Goal: Obtain resource: Download file/media

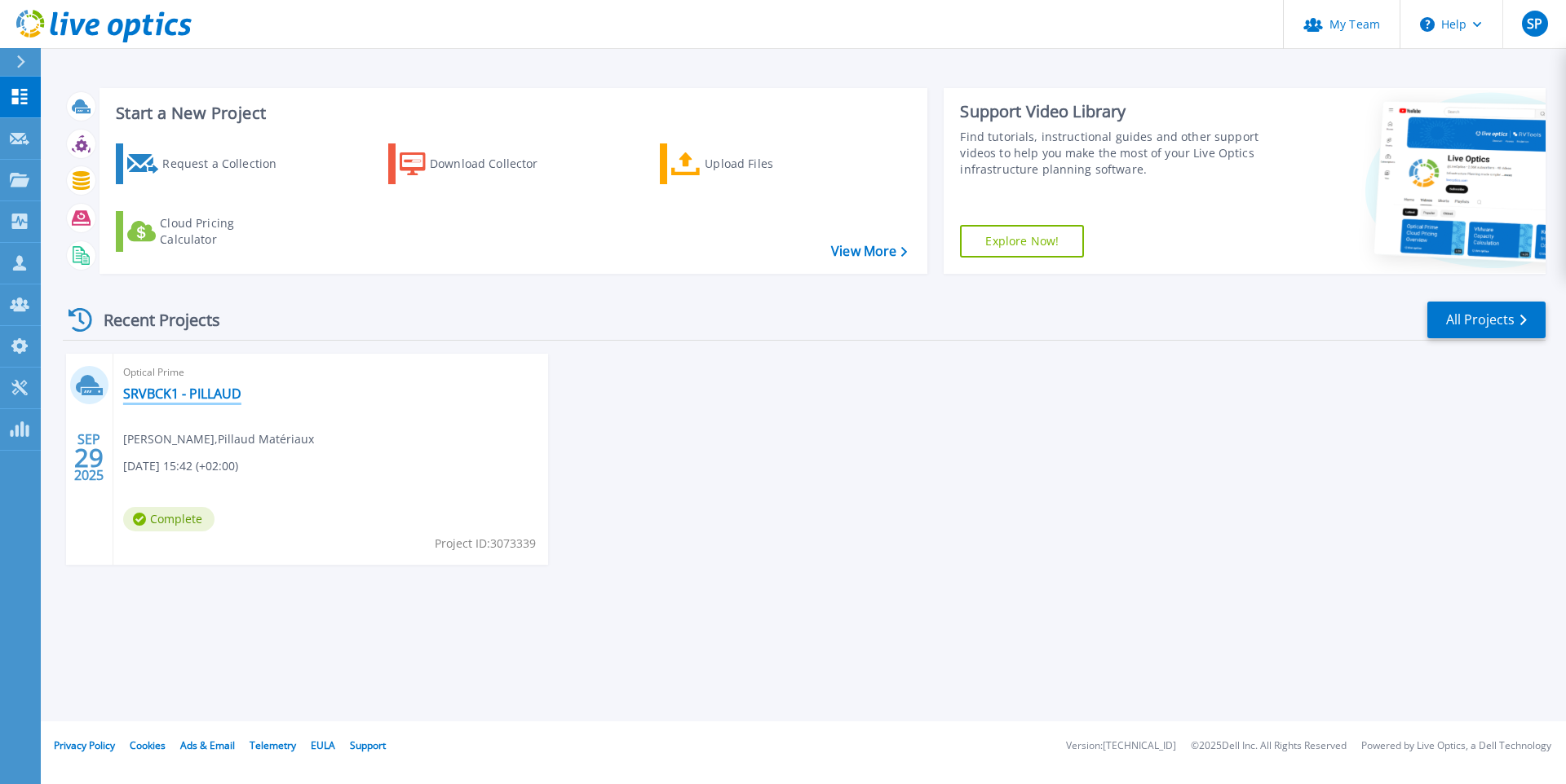
click at [176, 387] on link "SRVBCK1 - PILLAUD" at bounding box center [183, 393] width 118 height 16
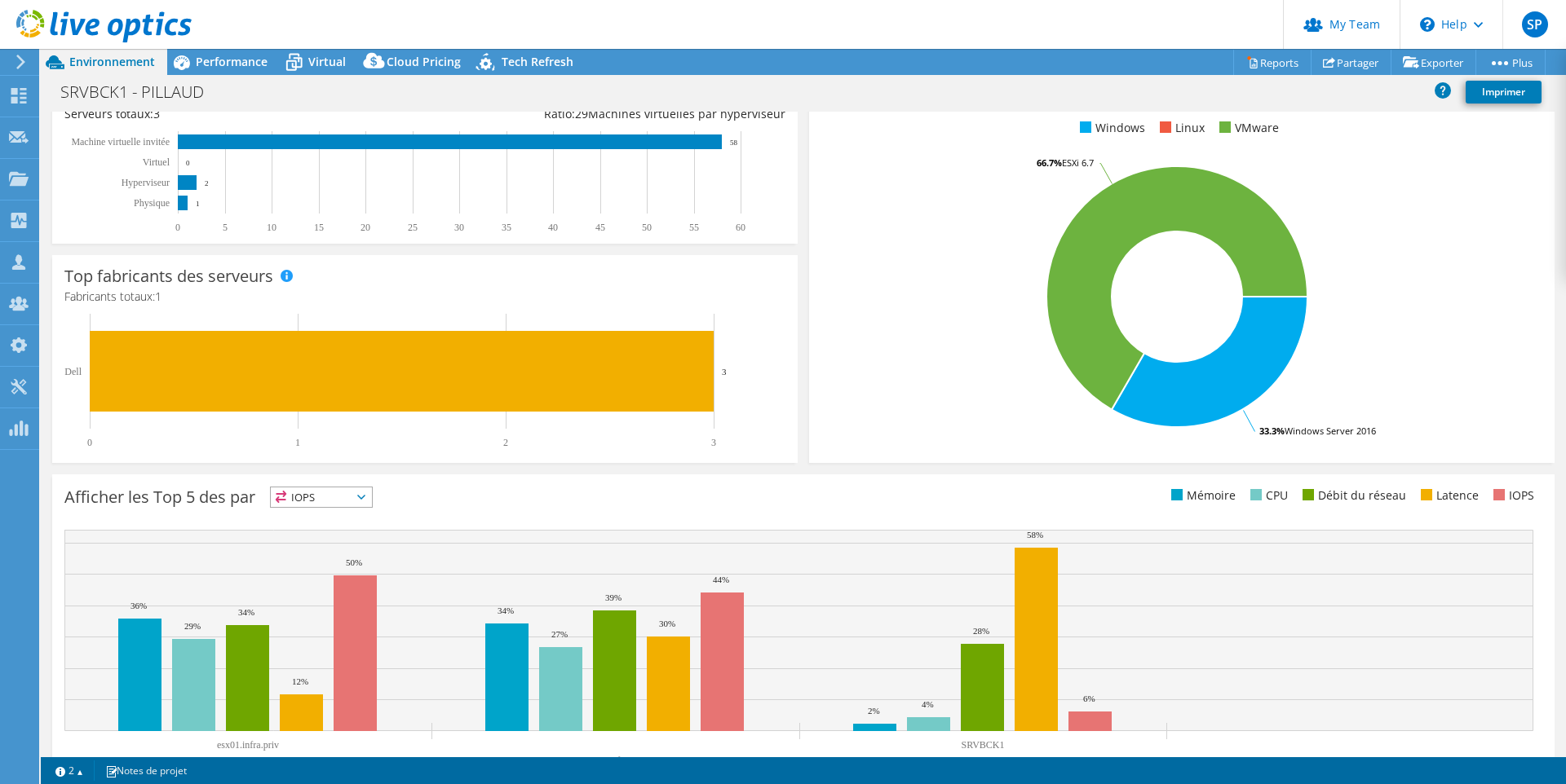
scroll to position [304, 0]
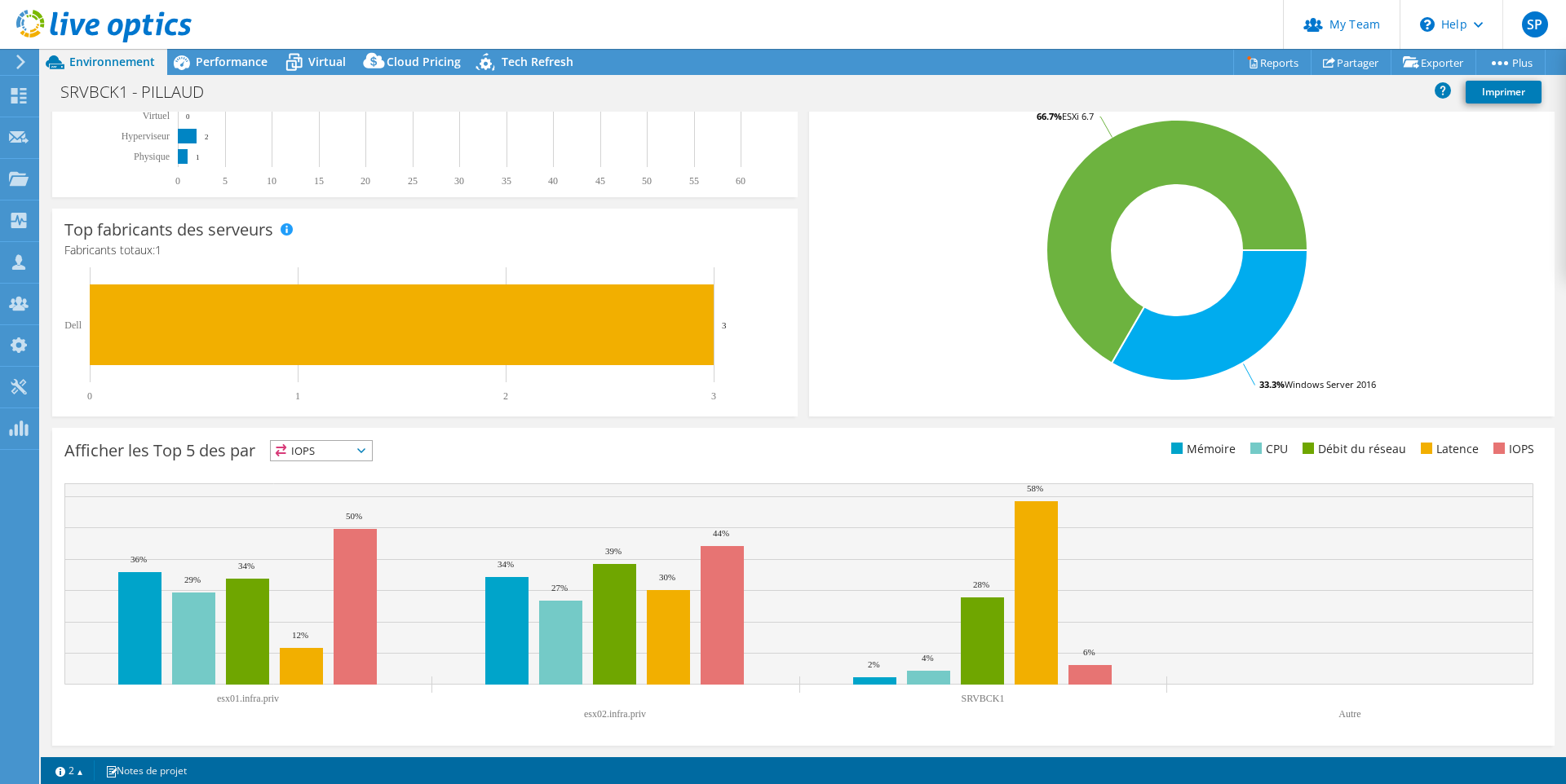
click at [368, 447] on span "IOPS" at bounding box center [321, 451] width 101 height 19
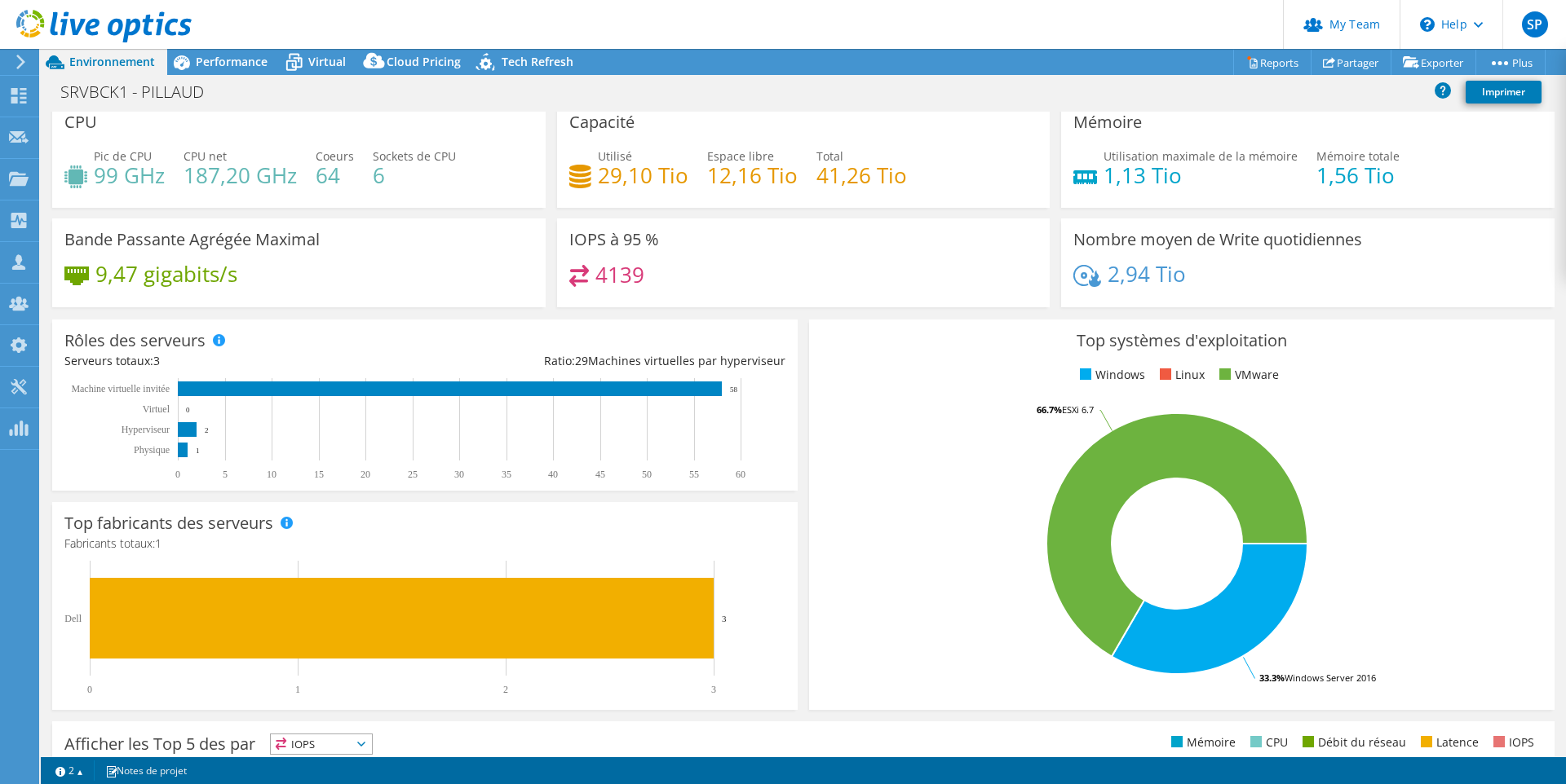
scroll to position [0, 0]
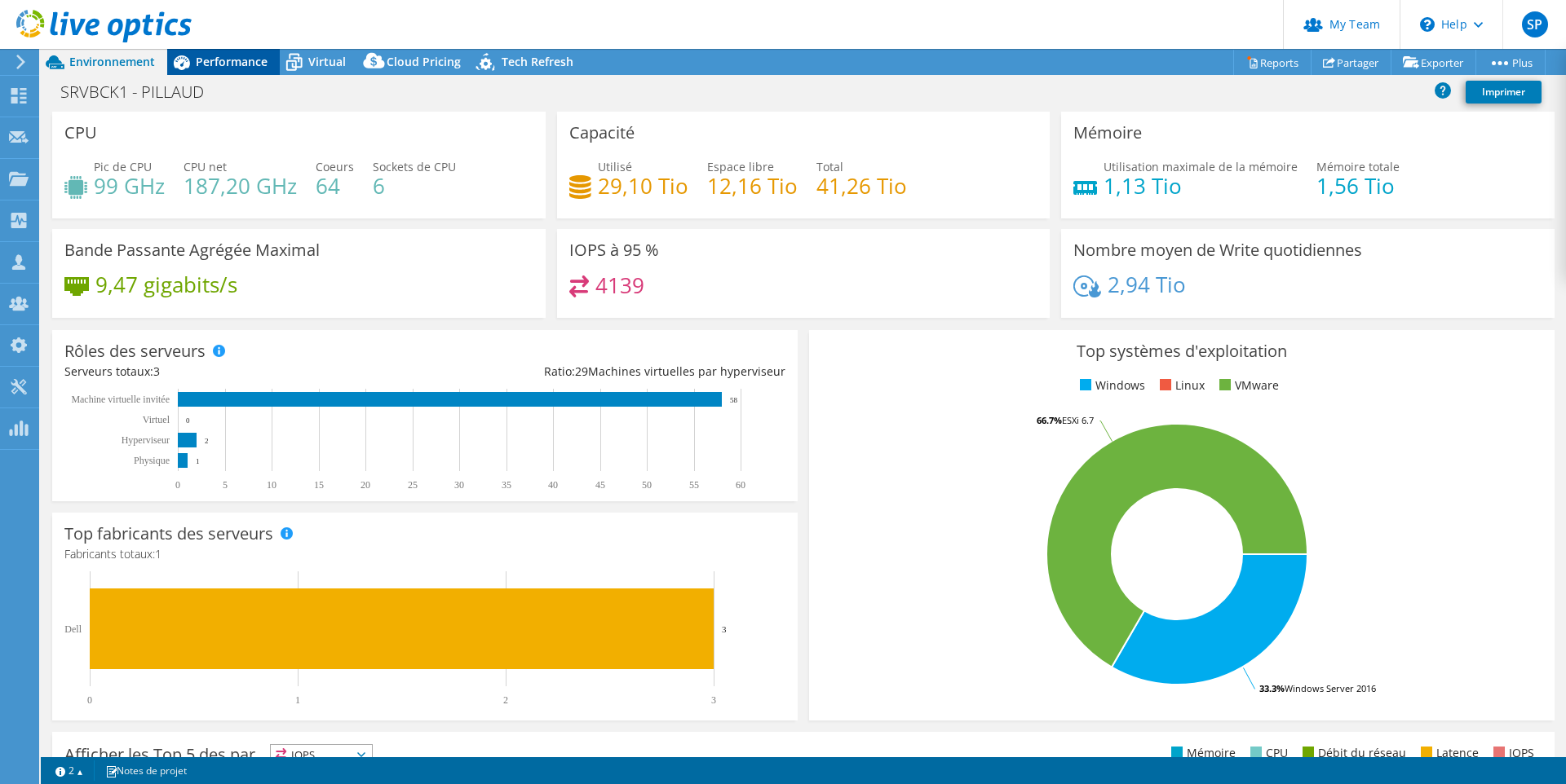
click at [256, 71] on div "Performance" at bounding box center [224, 62] width 113 height 26
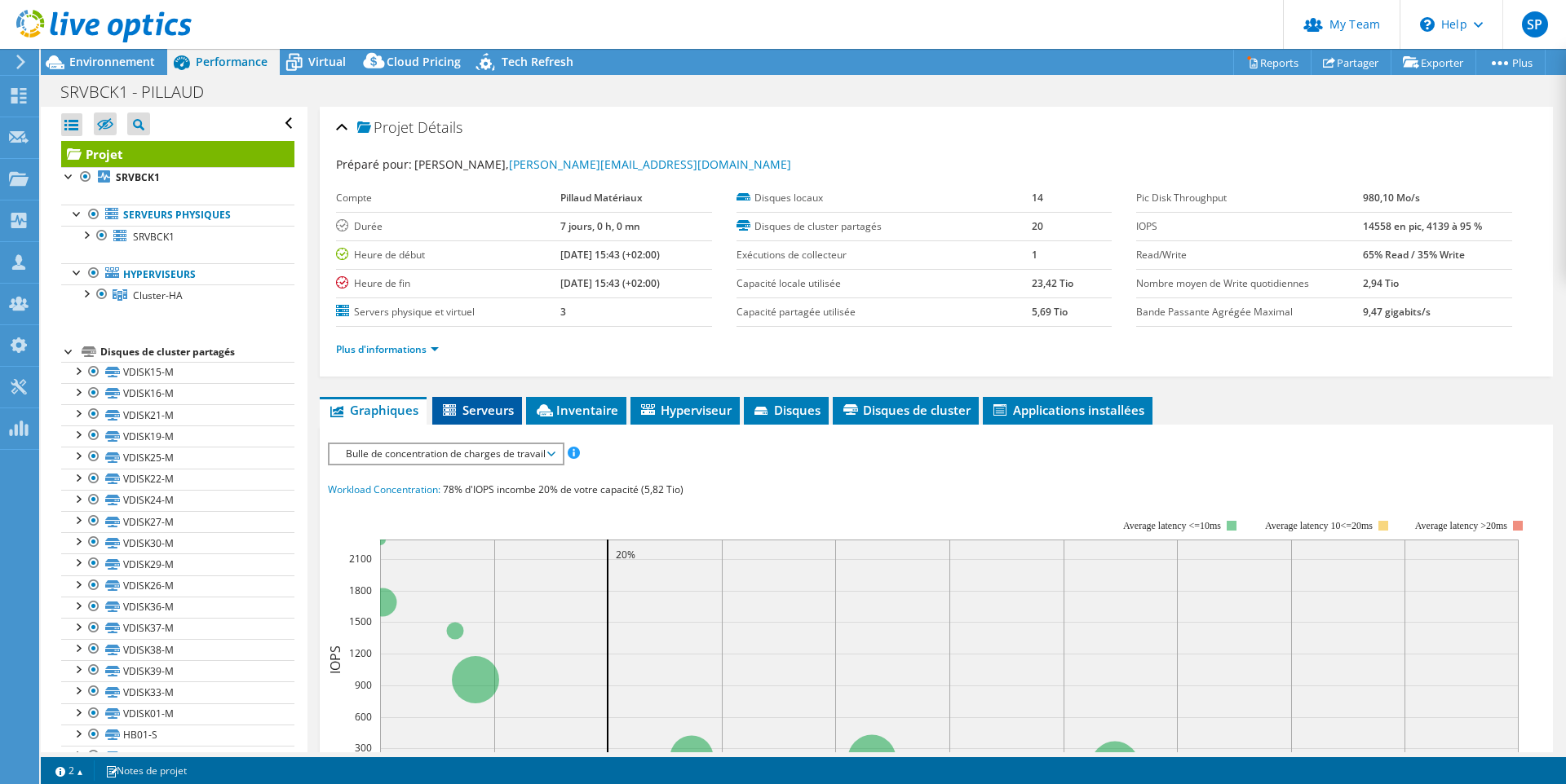
click at [502, 413] on span "Serveurs" at bounding box center [476, 410] width 73 height 16
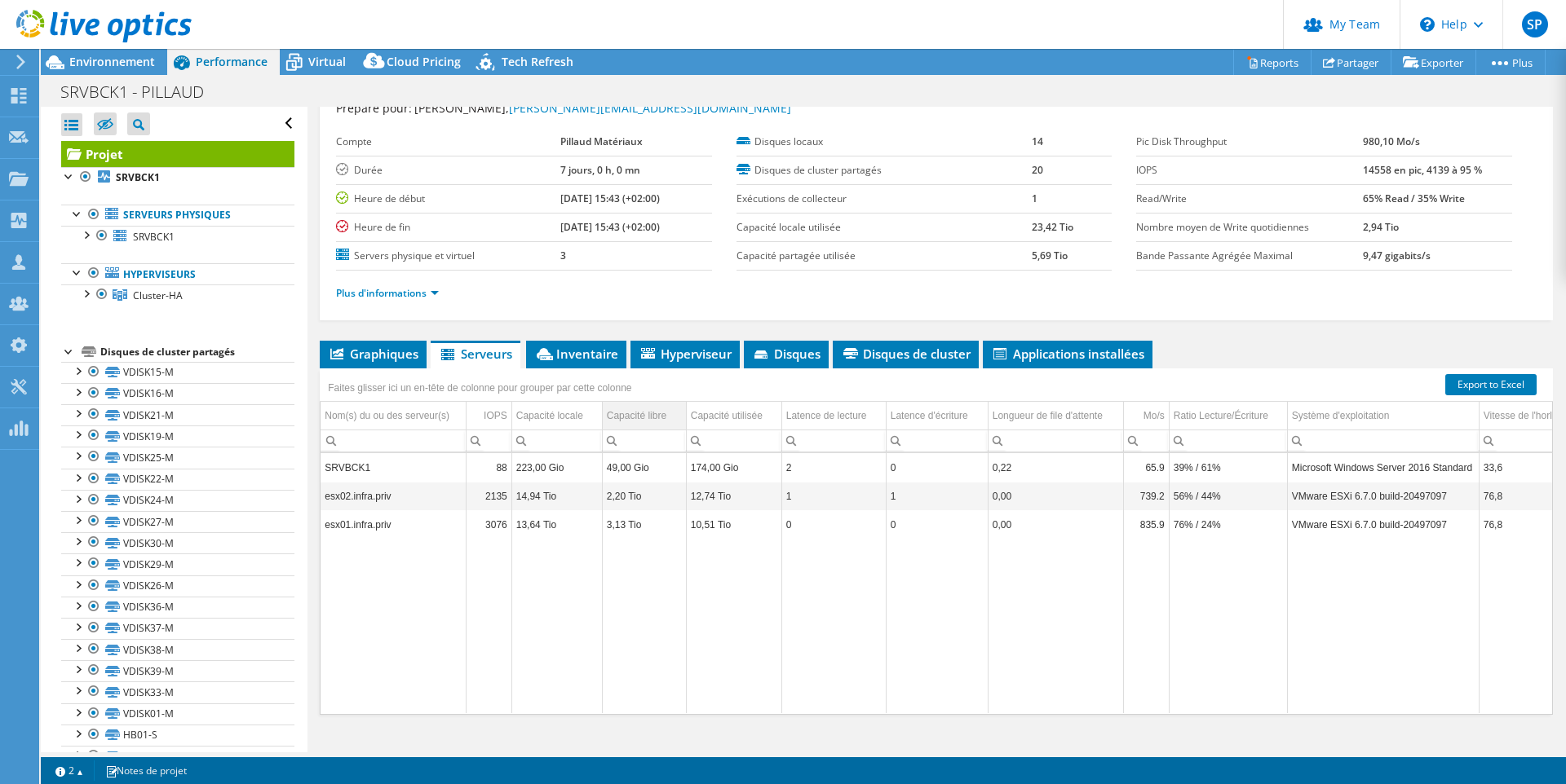
scroll to position [60, 0]
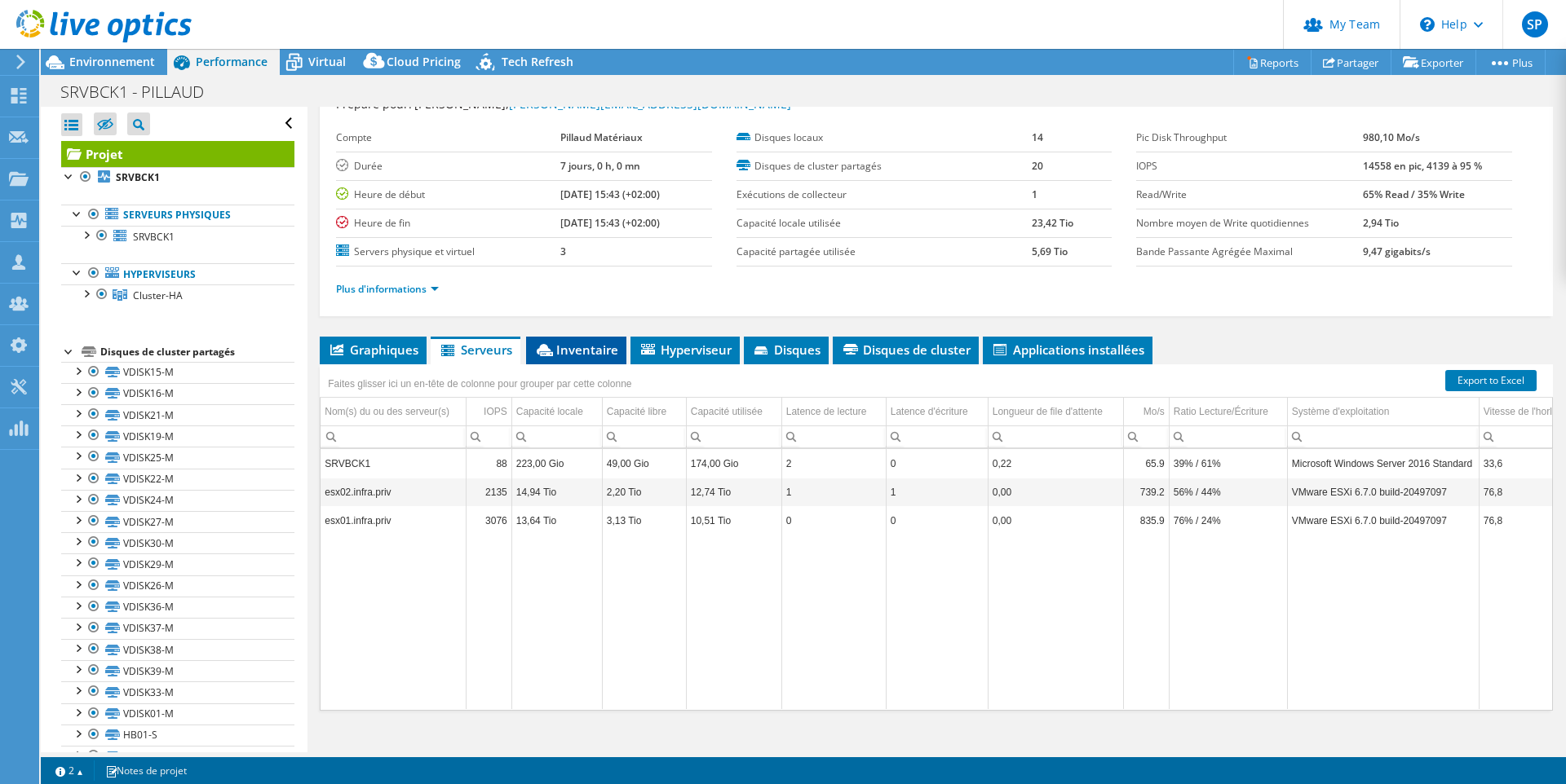
click at [590, 343] on span "Inventaire" at bounding box center [576, 349] width 84 height 16
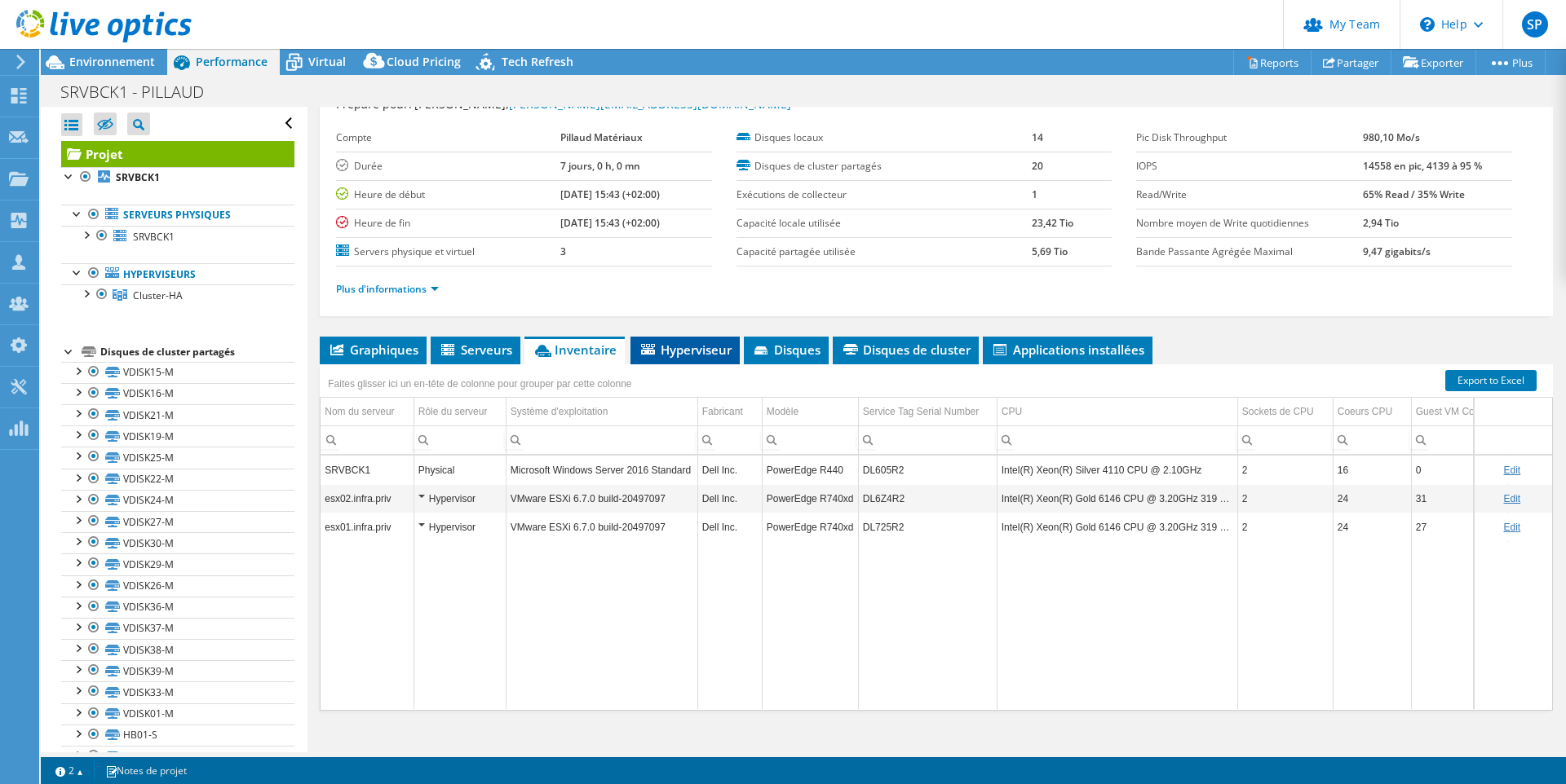
click at [686, 348] on span "Hyperviseur" at bounding box center [685, 349] width 93 height 16
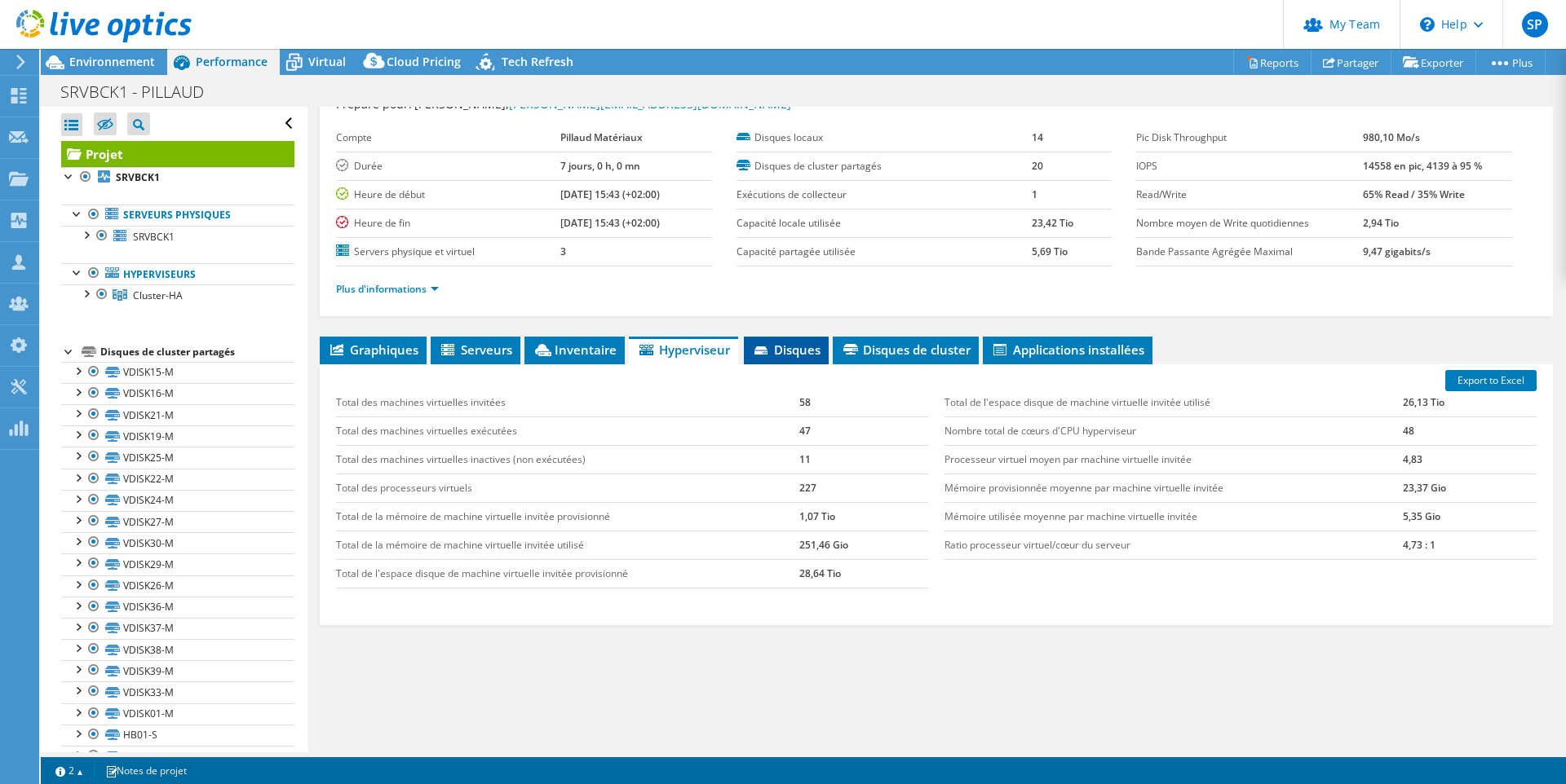
click at [777, 347] on span "Disques" at bounding box center [786, 349] width 69 height 16
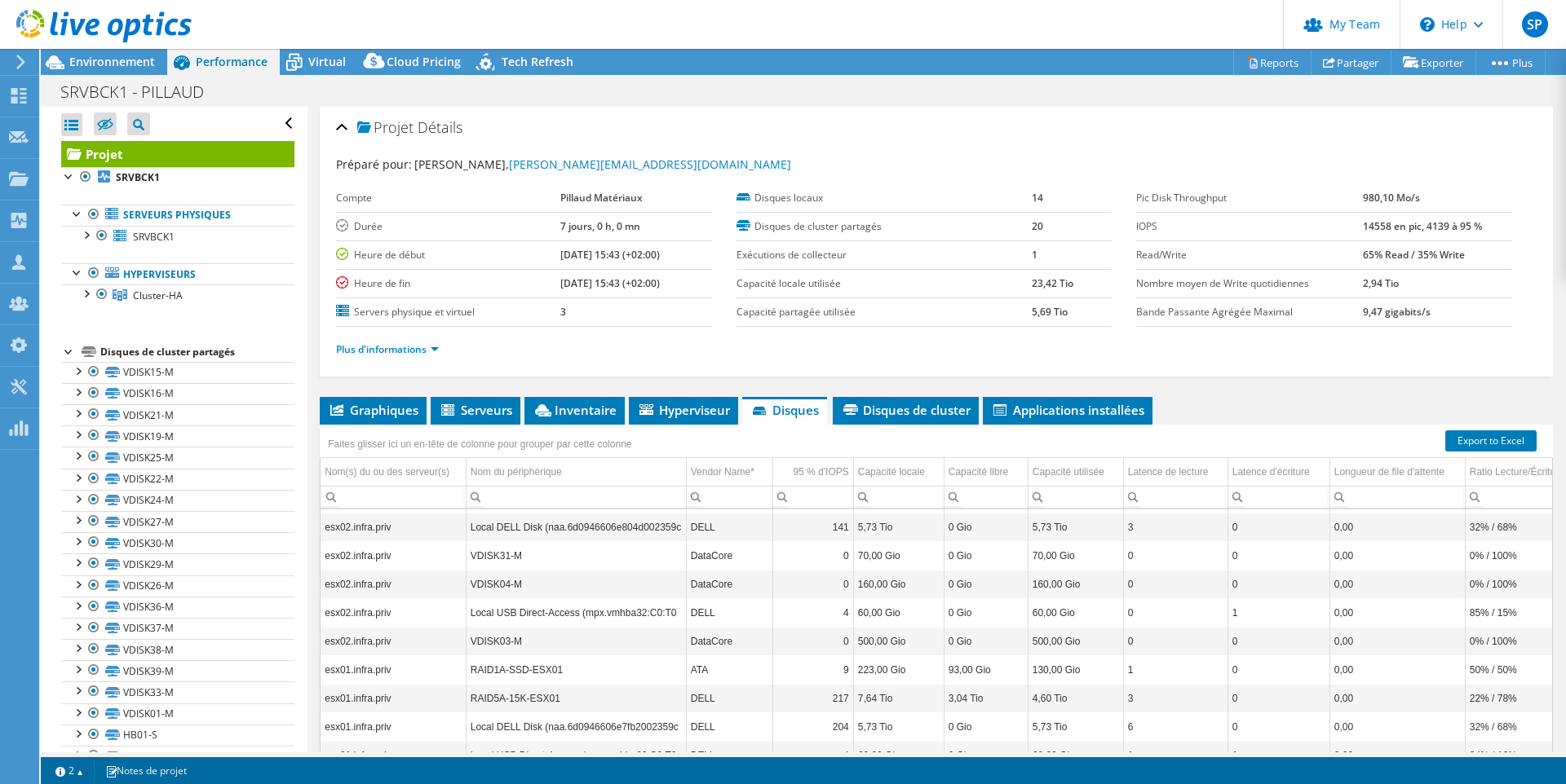
scroll to position [81, 0]
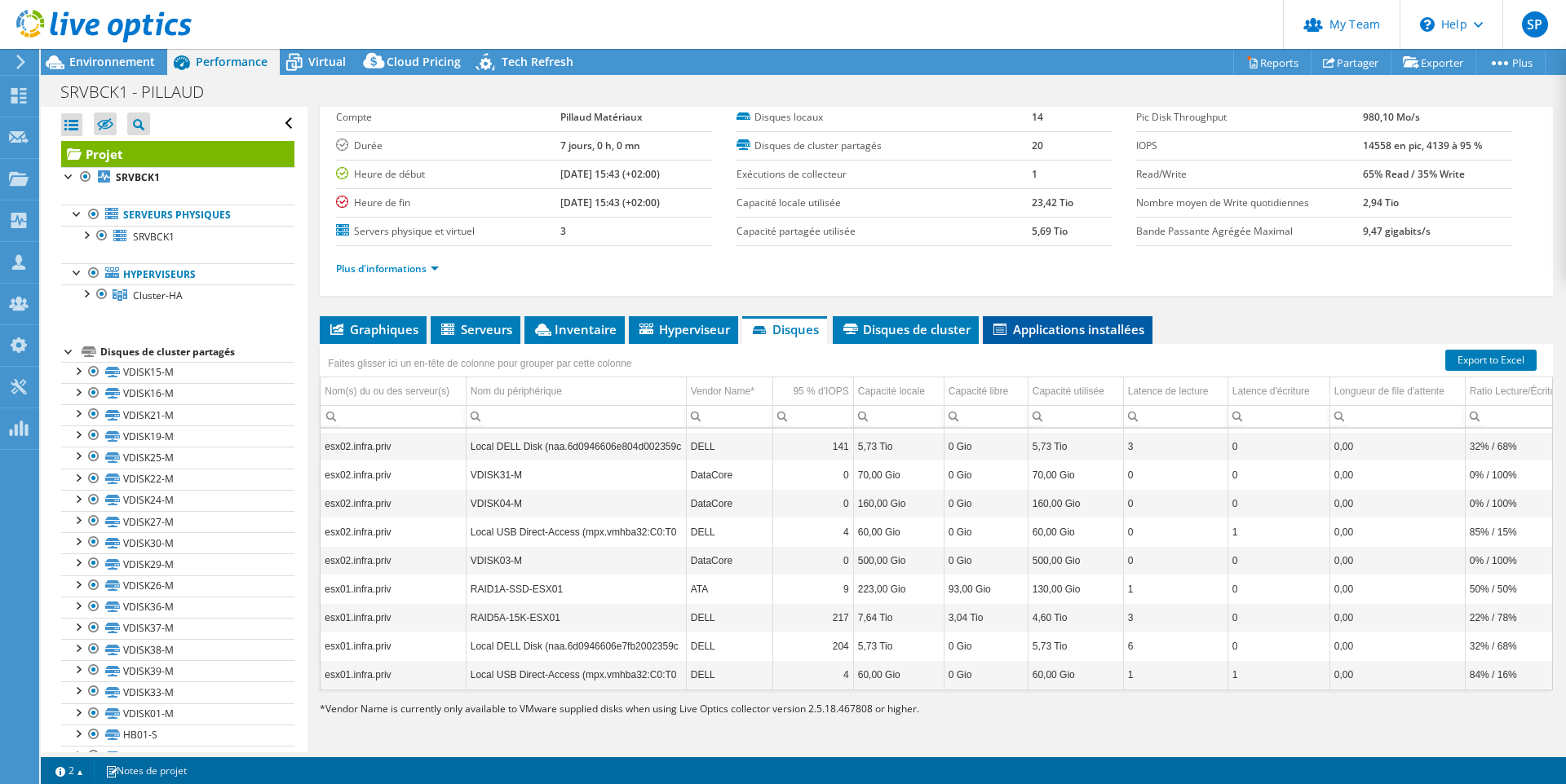
click at [1049, 325] on span "Applications installées" at bounding box center [1068, 329] width 154 height 16
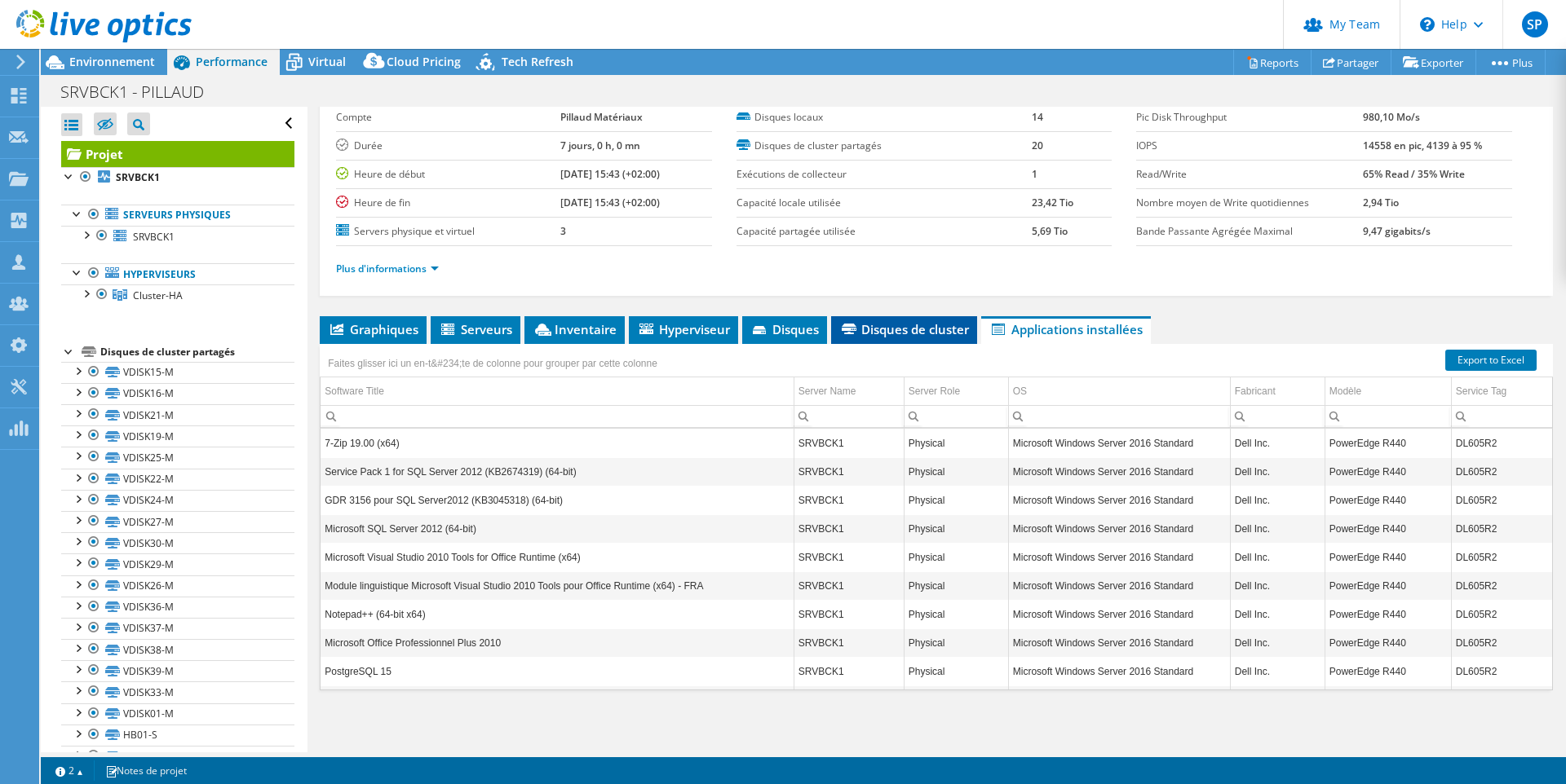
click at [908, 328] on span "Disques de cluster" at bounding box center [903, 329] width 130 height 16
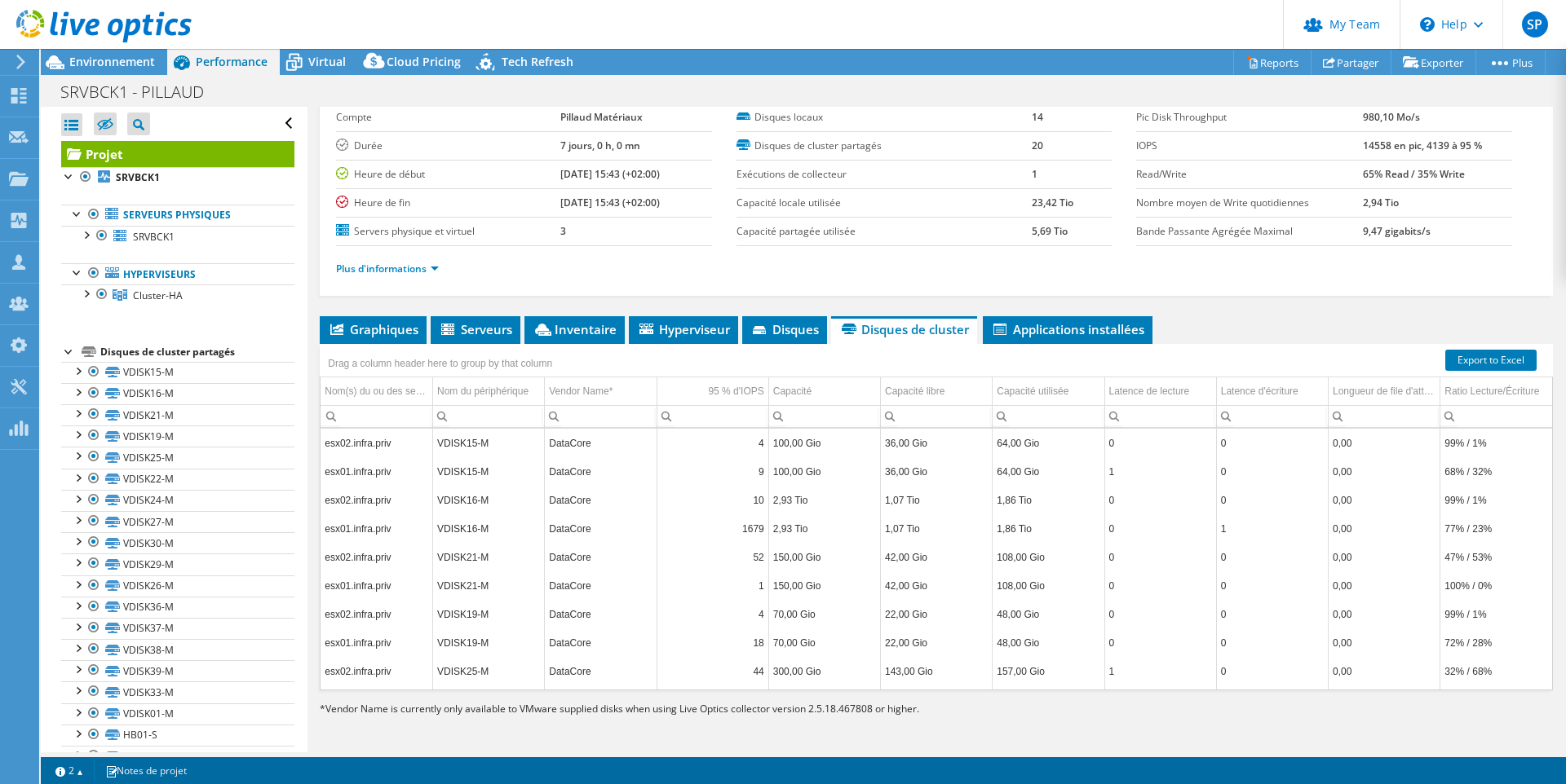
scroll to position [0, 0]
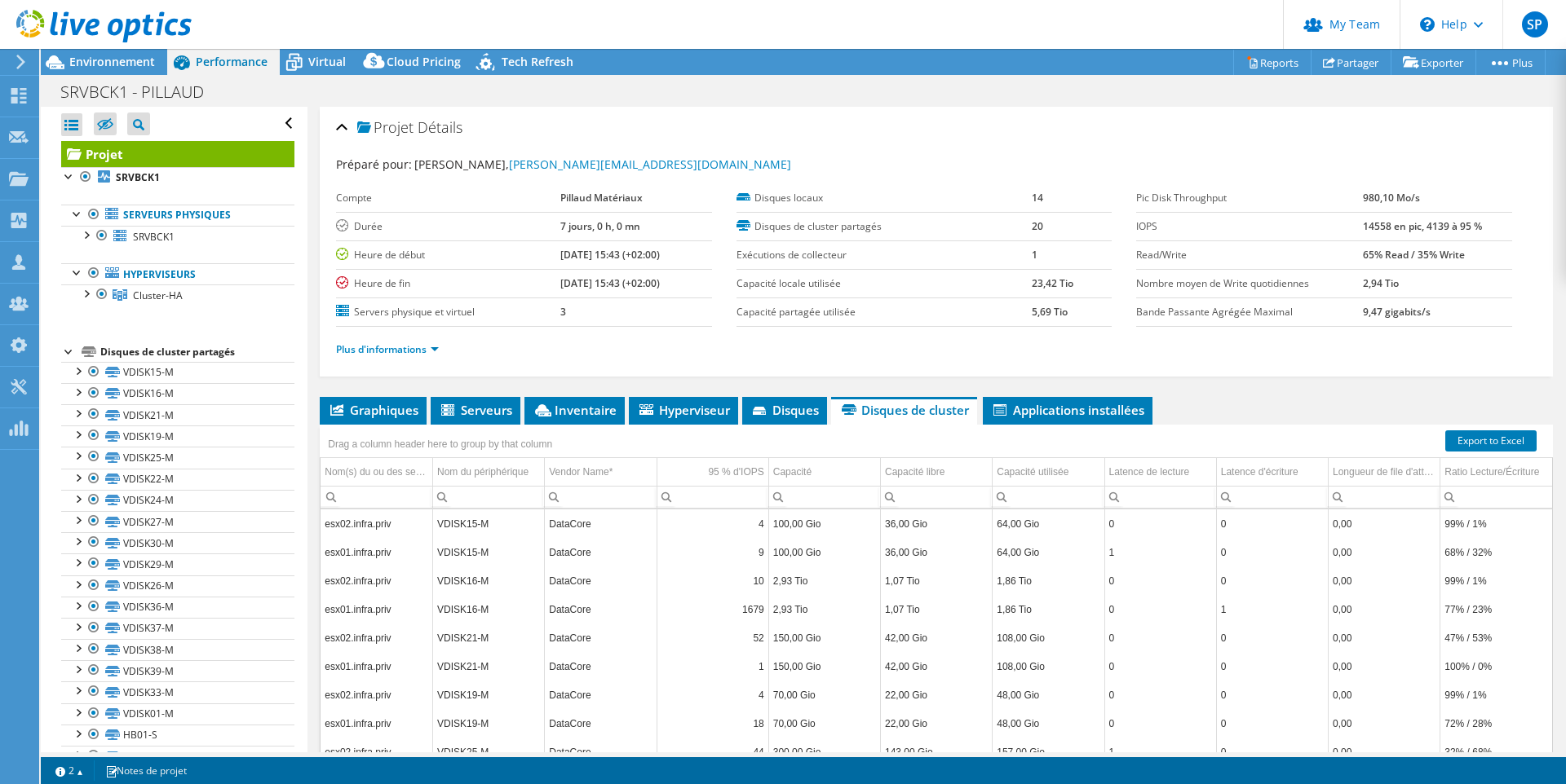
click at [489, 324] on td "Servers physique et virtuel" at bounding box center [447, 311] width 223 height 28
click at [435, 347] on link "Plus d'informations" at bounding box center [387, 349] width 102 height 14
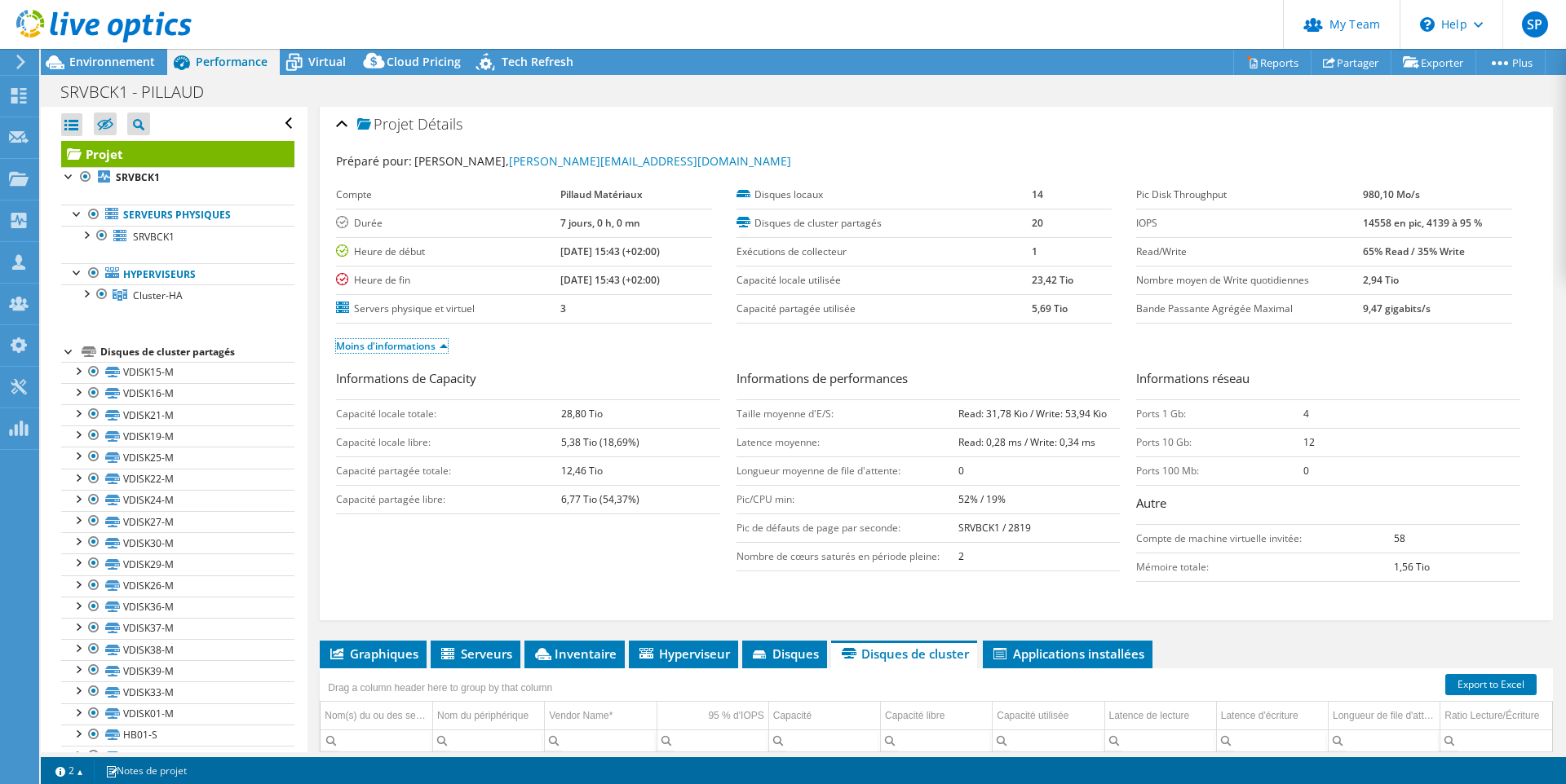
scroll to position [3, 0]
click at [342, 62] on span "Virtual" at bounding box center [326, 62] width 38 height 16
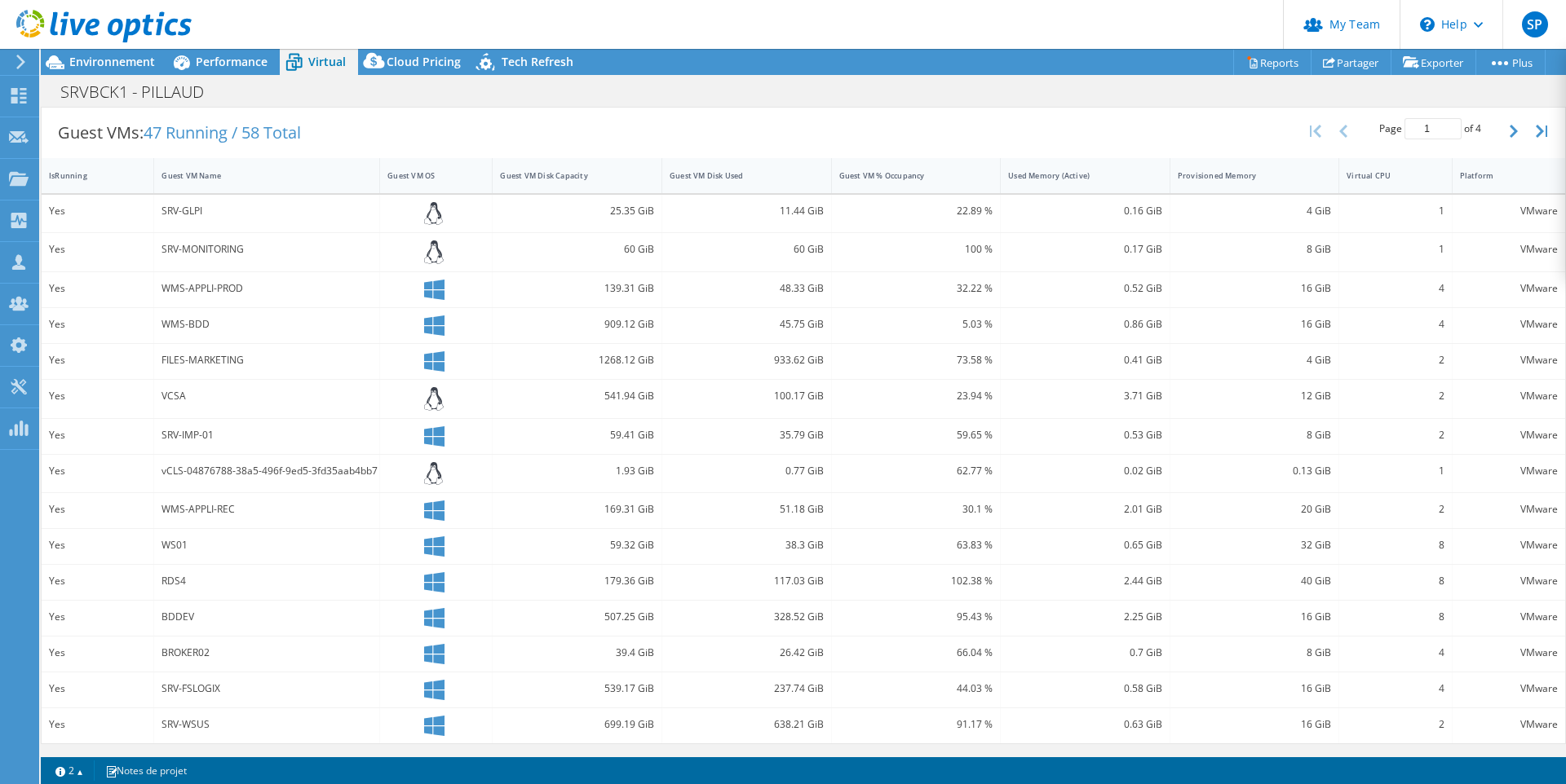
scroll to position [0, 0]
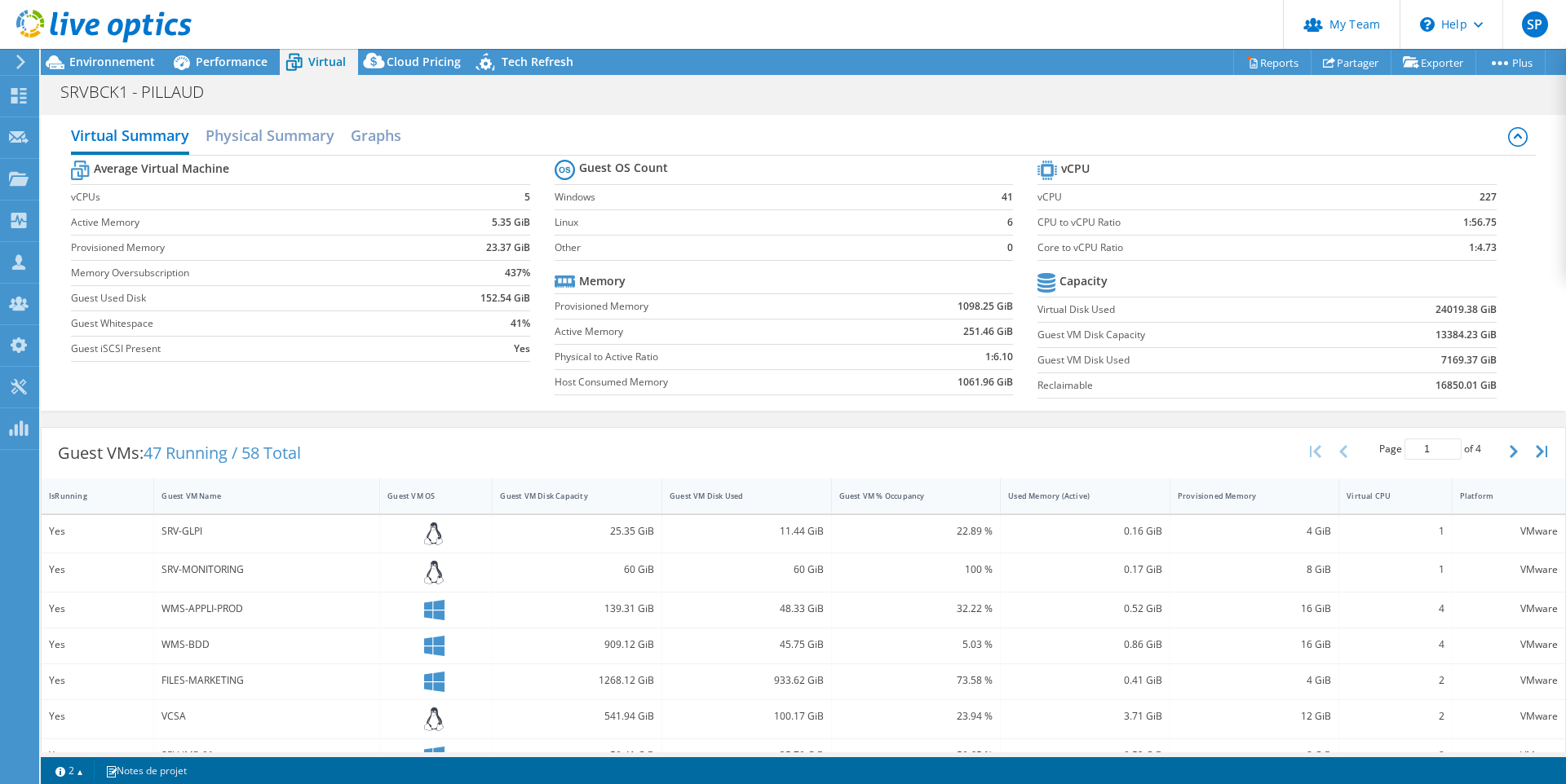
click at [1282, 93] on div "SRVBCK1 - PILLAUD Imprimer" at bounding box center [803, 92] width 1525 height 30
click at [1260, 65] on link "Reports" at bounding box center [1272, 62] width 79 height 26
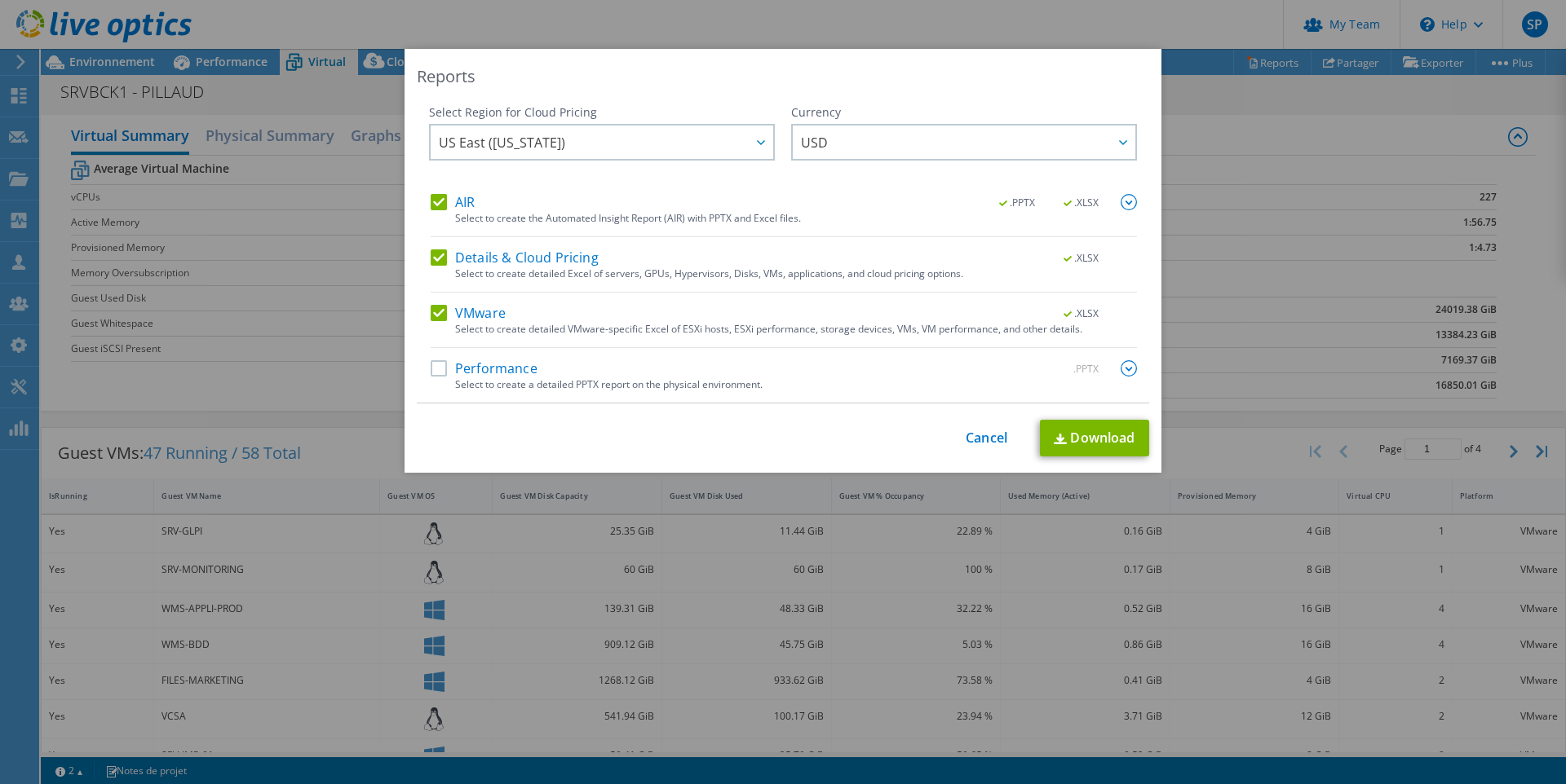
click at [485, 363] on label "Performance" at bounding box center [483, 369] width 107 height 16
click at [0, 0] on input "Performance" at bounding box center [0, 0] width 0 height 0
click at [707, 153] on span "US East ([US_STATE])" at bounding box center [605, 142] width 334 height 34
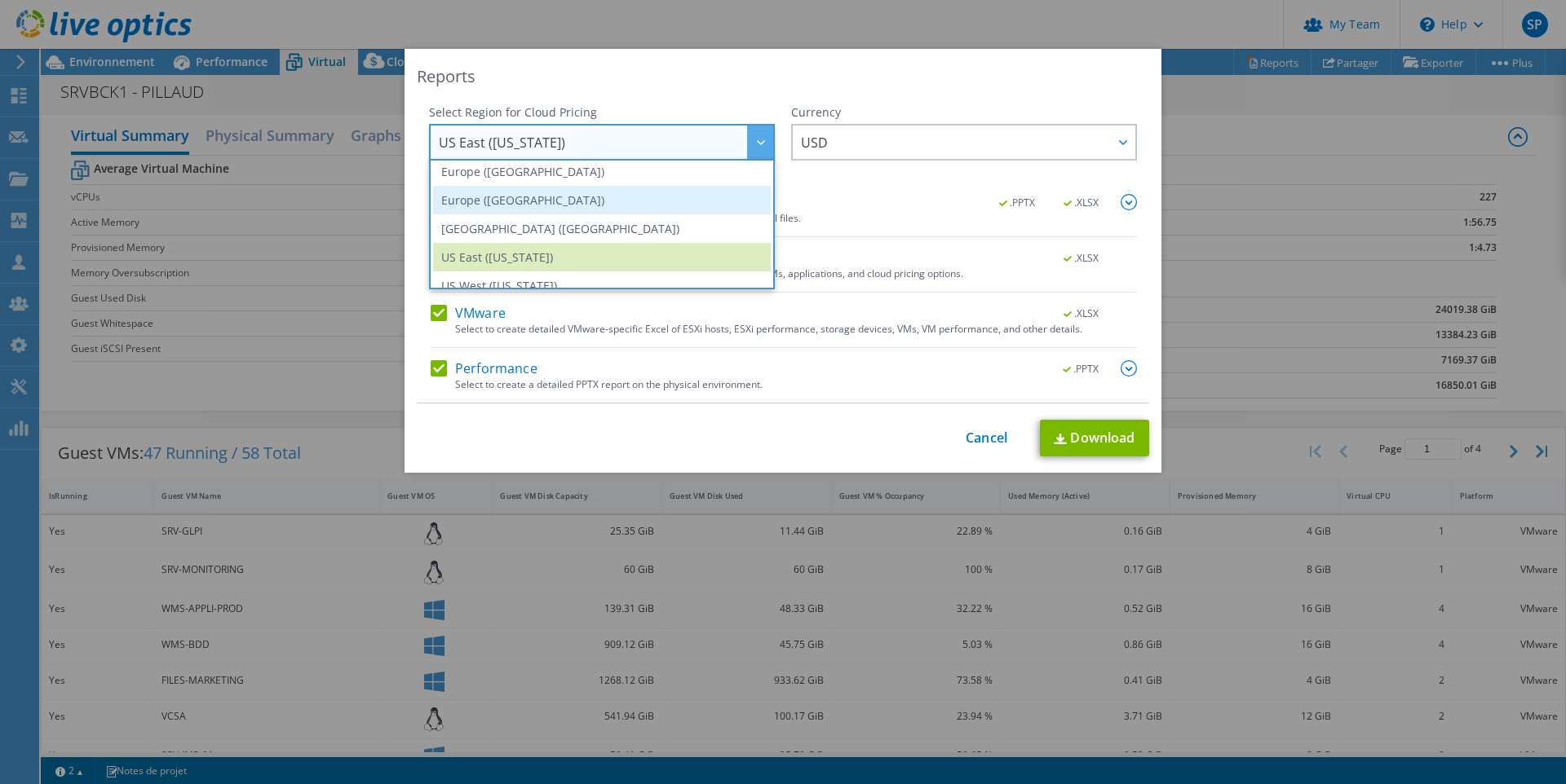
scroll to position [220, 0]
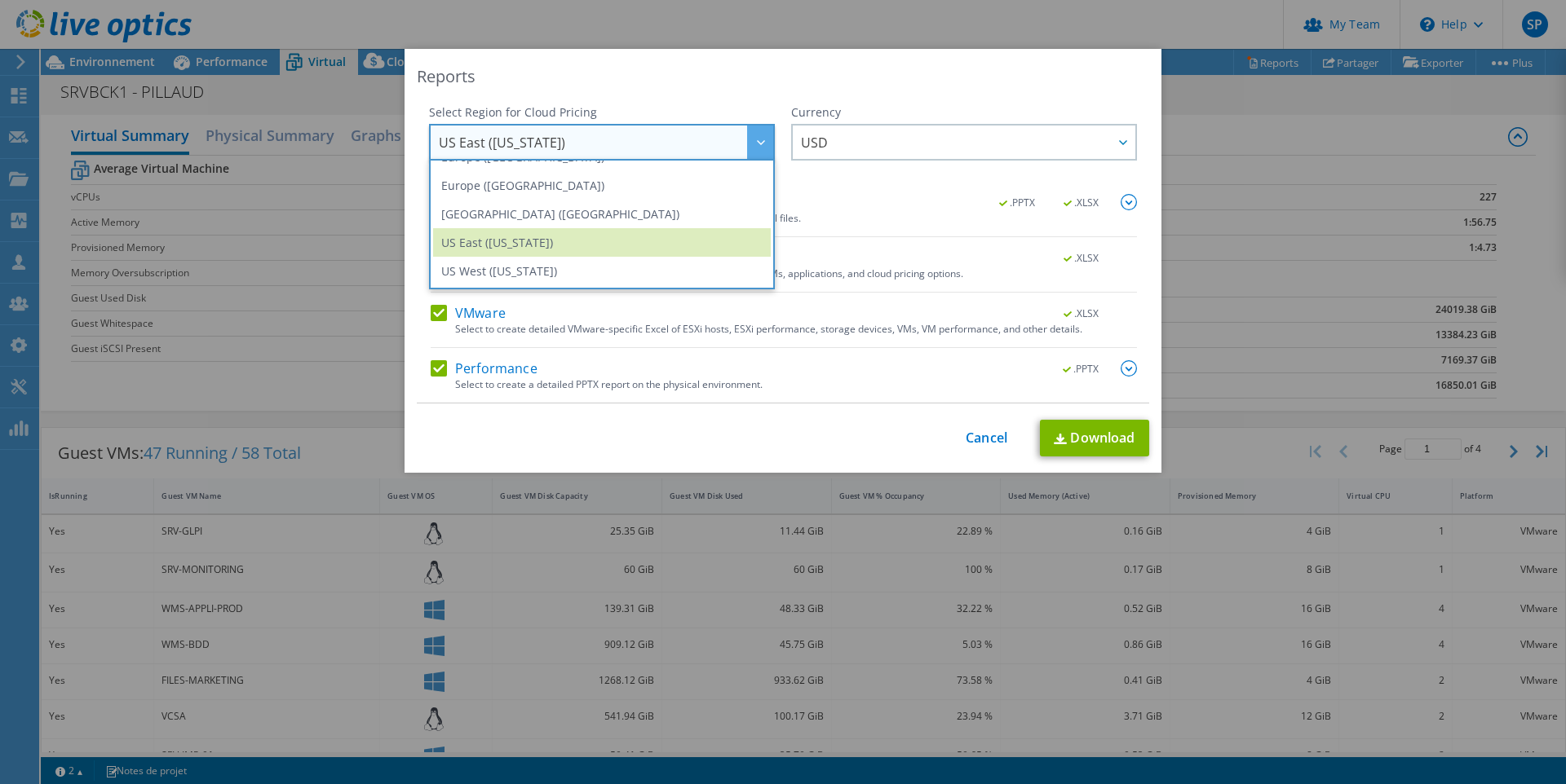
click at [787, 464] on div "Reports Select Region for Cloud Pricing Asia Pacific ([GEOGRAPHIC_DATA]) [GEOGR…" at bounding box center [783, 260] width 757 height 424
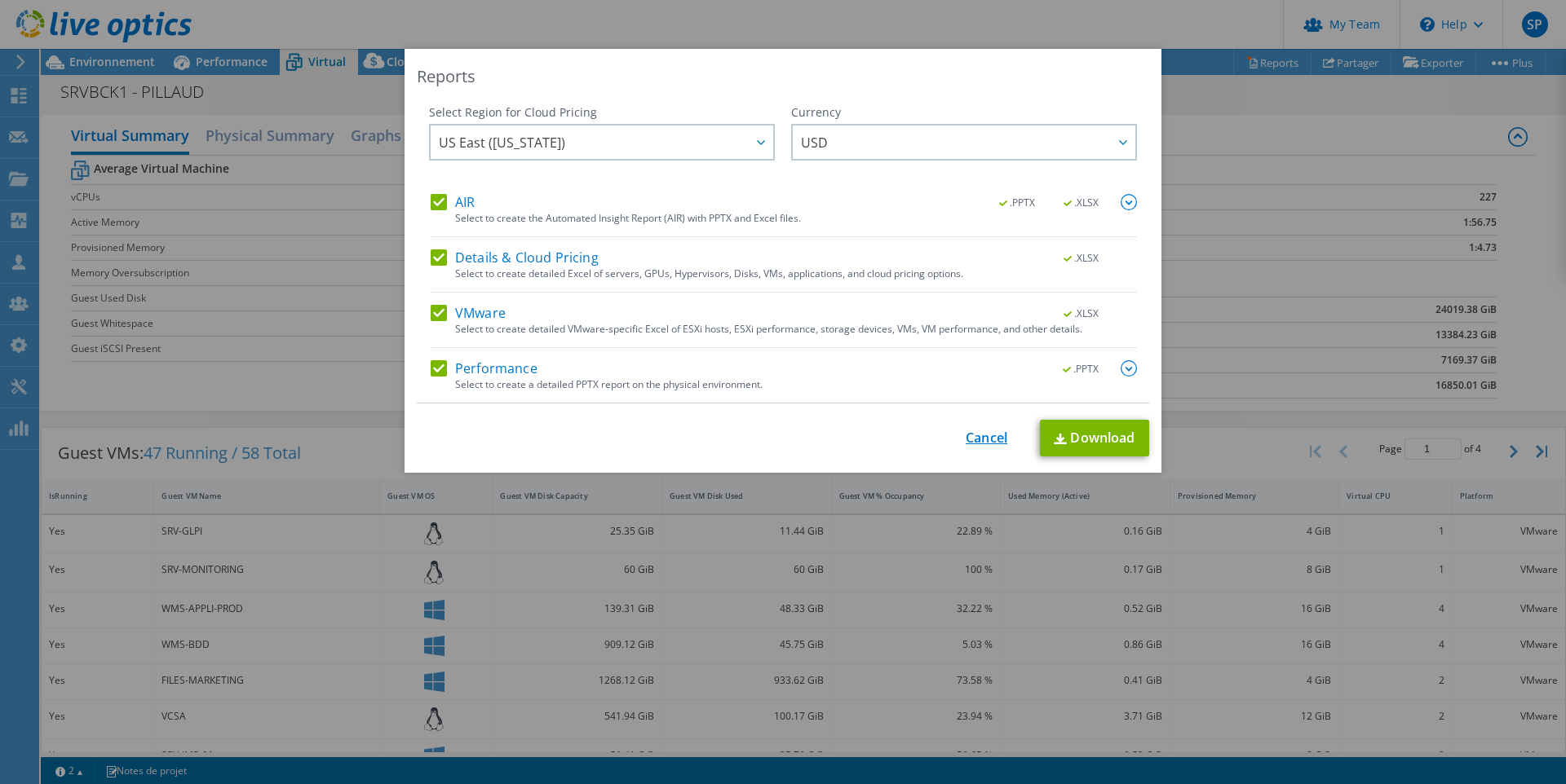
click at [980, 439] on link "Cancel" at bounding box center [986, 438] width 41 height 16
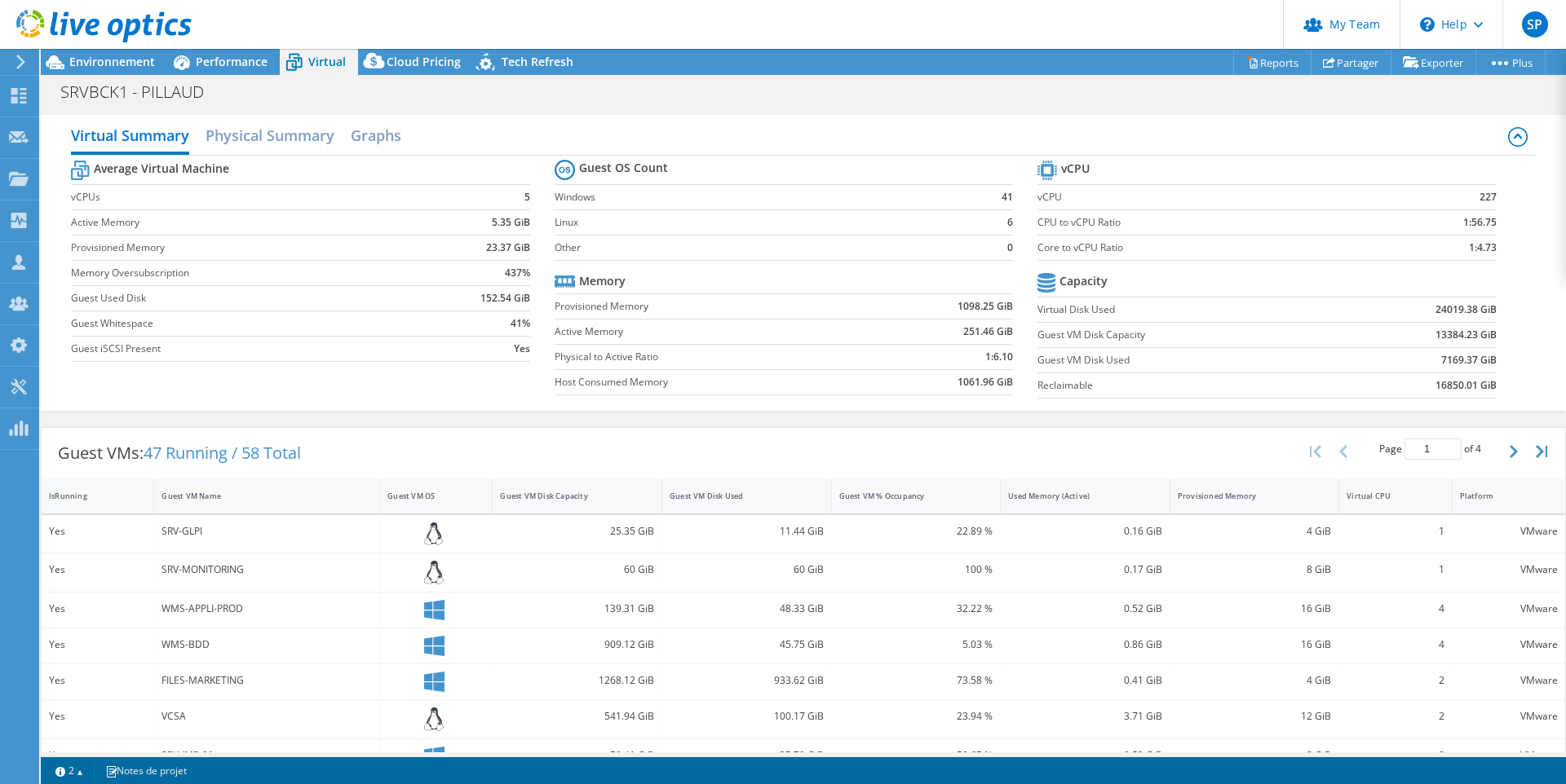
click at [657, 422] on div "Guest VMs: 47 Running / 58 Total Page 1 of 4 5 rows 10 rows 20 rows 25 rows 50 …" at bounding box center [803, 745] width 1525 height 653
click at [534, 115] on div "Virtual Summary Physical Summary Graphs Average Virtual Machine vCPUs 5 Active …" at bounding box center [803, 263] width 1525 height 296
click at [292, 253] on label "Provisioned Memory" at bounding box center [245, 248] width 349 height 16
click at [308, 60] on span "Virtual" at bounding box center [326, 62] width 38 height 16
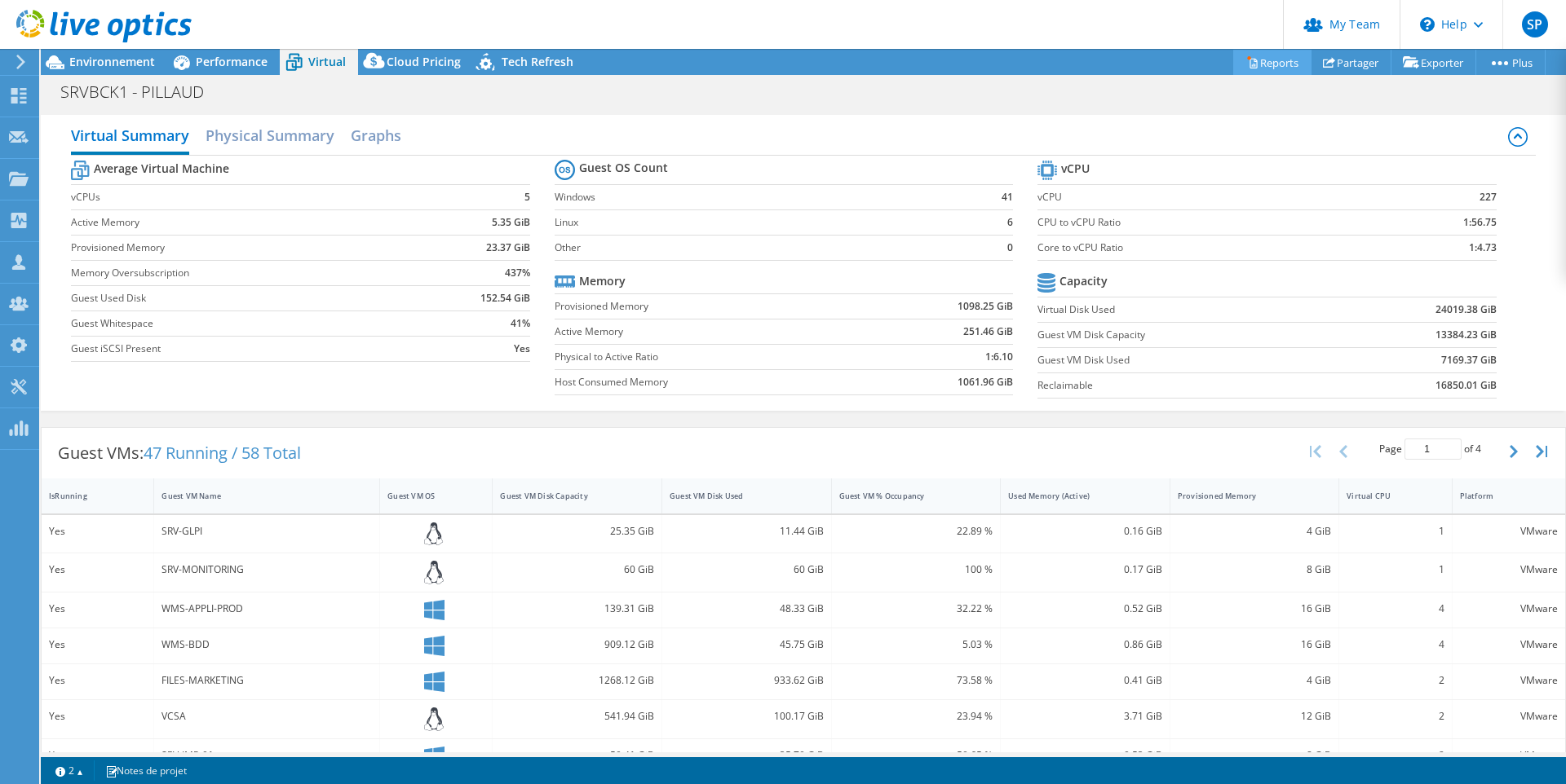
click at [1261, 56] on link "Reports" at bounding box center [1272, 62] width 79 height 26
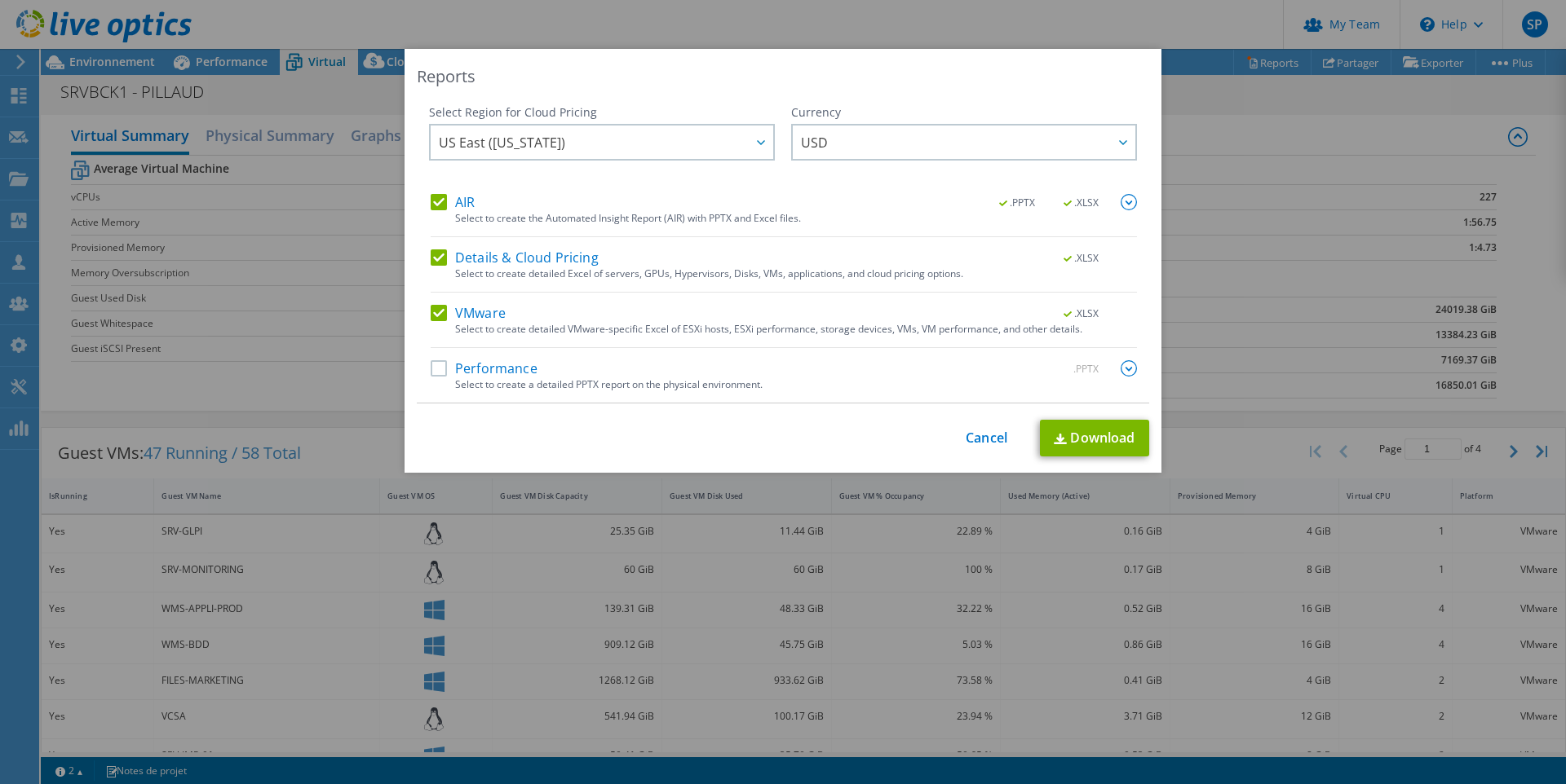
click at [438, 258] on label "Details & Cloud Pricing" at bounding box center [514, 258] width 168 height 16
click at [0, 0] on input "Details & Cloud Pricing" at bounding box center [0, 0] width 0 height 0
click at [445, 371] on label "Performance" at bounding box center [483, 369] width 107 height 16
click at [0, 0] on input "Performance" at bounding box center [0, 0] width 0 height 0
click at [1110, 436] on link "Download" at bounding box center [1095, 438] width 109 height 37
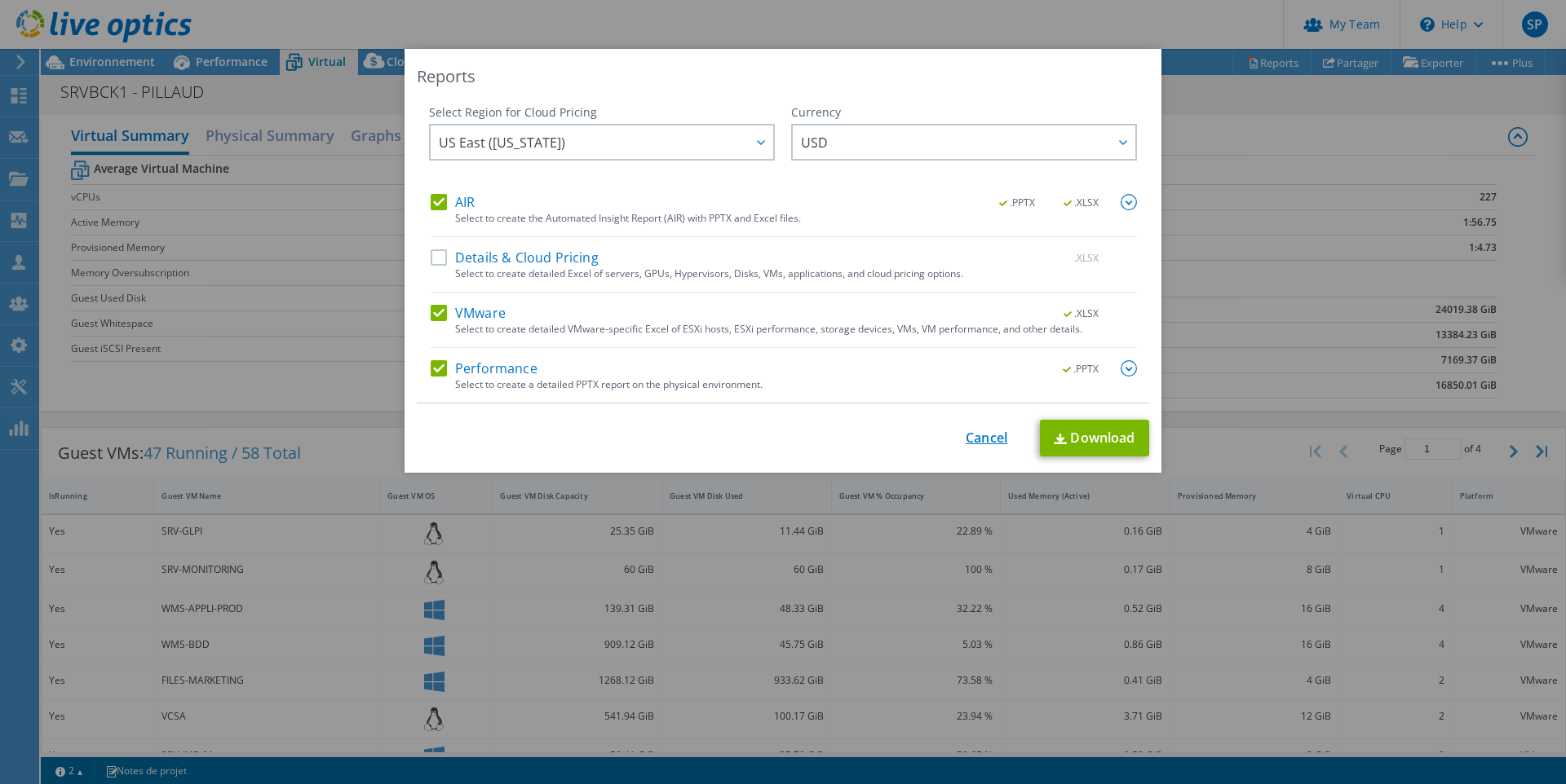
click at [1001, 435] on link "Cancel" at bounding box center [986, 438] width 41 height 16
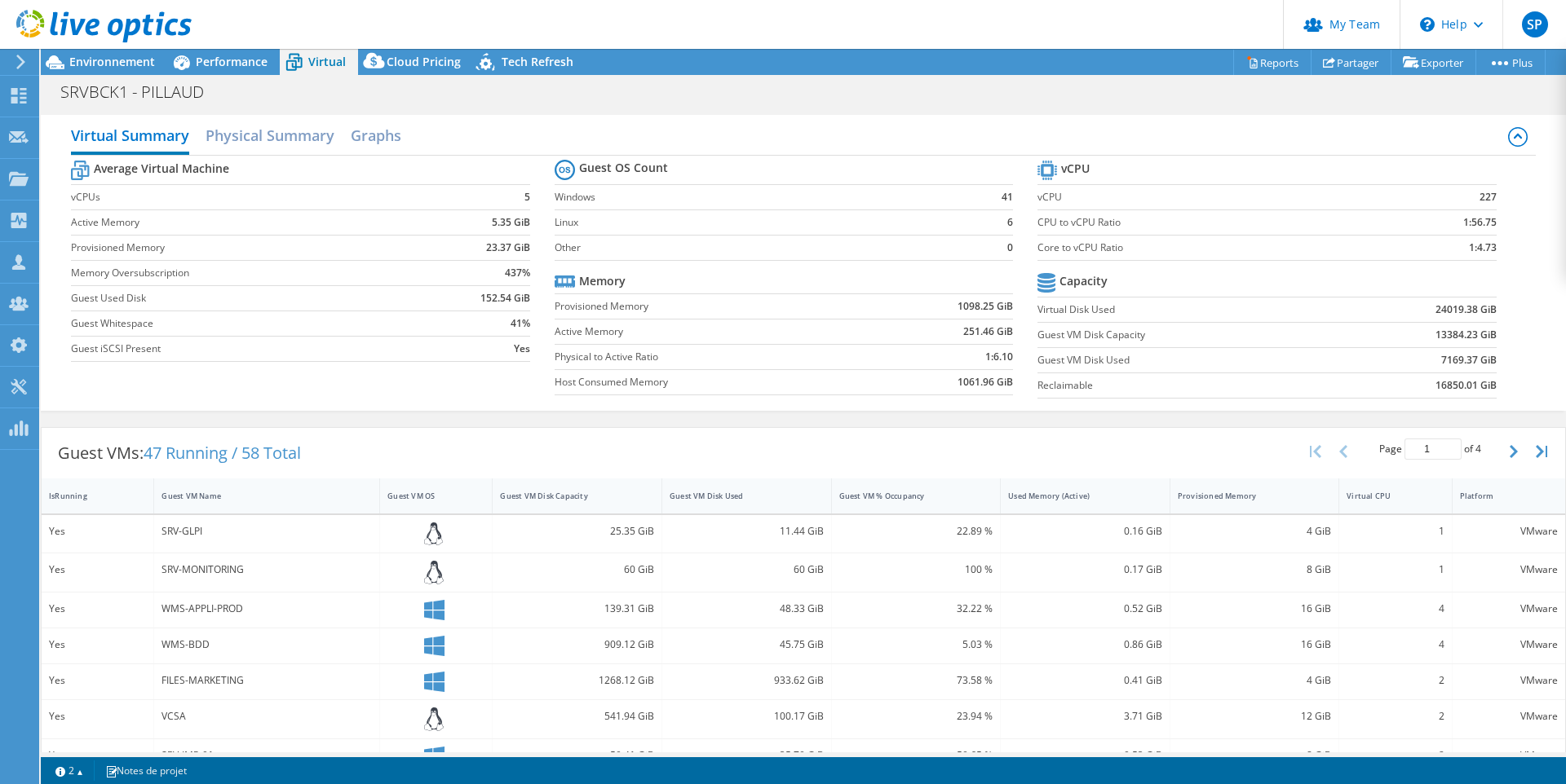
click at [315, 60] on span "Virtual" at bounding box center [326, 62] width 38 height 16
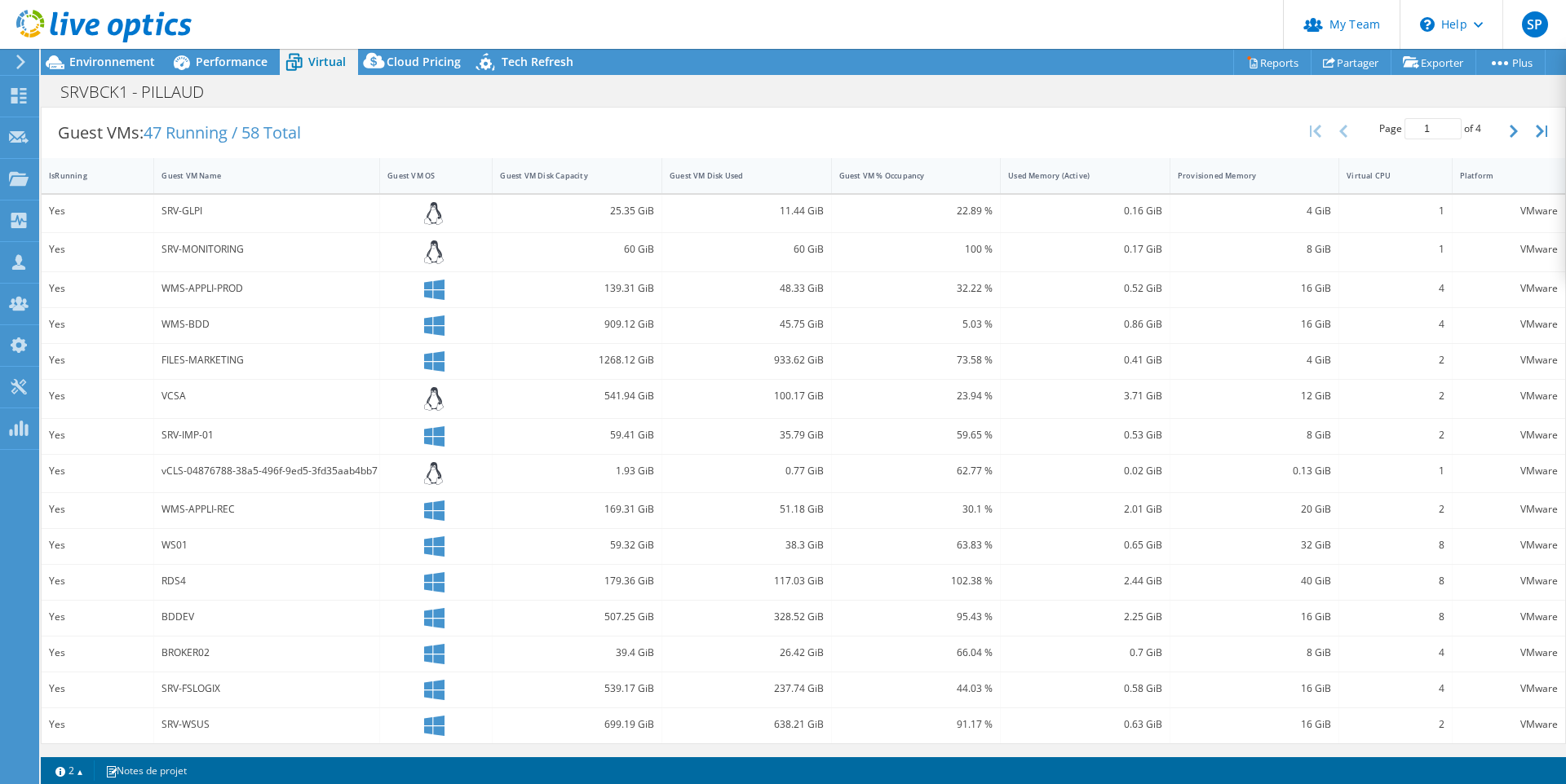
scroll to position [318, 0]
